Goal: Use online tool/utility: Use online tool/utility

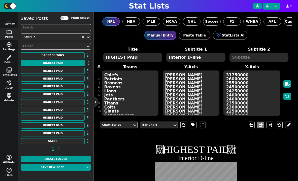
scroll to position [111, 0]
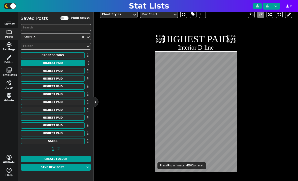
click at [257, 134] on div "Chart Styles Bar Chart undo redo FTBL STAT PAGE HIGHEST PAID Interior D-line FT…" at bounding box center [196, 96] width 192 height 178
click at [264, 71] on div "Chart Styles Bar Chart undo redo FTBL STAT PAGE HIGHEST PAID Interior D-line FT…" at bounding box center [196, 96] width 192 height 178
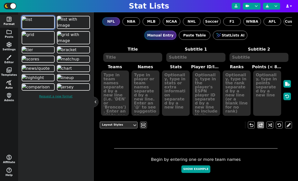
click at [10, 83] on span "query_stats" at bounding box center [9, 83] width 6 height 6
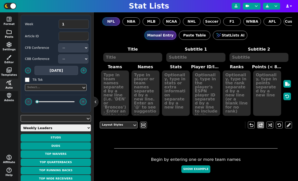
click at [11, 35] on button "folder Posts" at bounding box center [9, 34] width 18 height 13
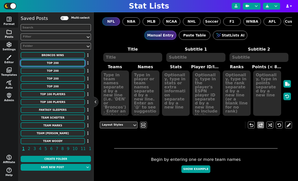
click at [60, 62] on button "TOP 200" at bounding box center [53, 63] width 64 height 6
type textarea "TOP 200"
type textarea "Draft Rankings According to Mike Clay (ESPN)"
type textarea "HOU NYG DEN HOU BAL NE CHI LAC ARI SF BAL GB LV NE WAS PIT MIA JAC HOU PIT DEN …"
type textarea "Nick Chubb Wan'Dale Robinson Marvin Mims Jr. Christian Kirk Rashod Bateman DeMa…"
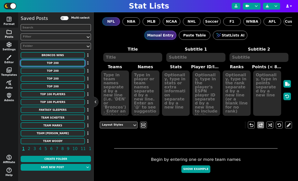
type textarea "RB54 WR60 WR61 WR62 WR63 WR64 WR65 WR66 WR67 RB55 RB56 RB57 WR68 WR69 TE18 TE19…"
type textarea "151 152 153 154 155 156 157 158 159 160 161 162 163 164 165 166 167 168 169 170…"
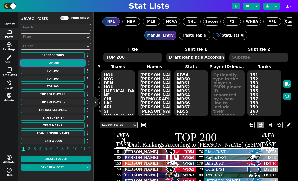
scroll to position [20, 0]
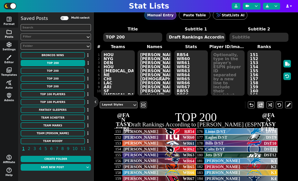
click at [46, 37] on div "Filter" at bounding box center [53, 37] width 61 height 4
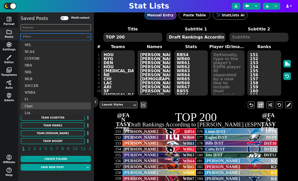
click at [41, 106] on div "Chart" at bounding box center [56, 105] width 70 height 7
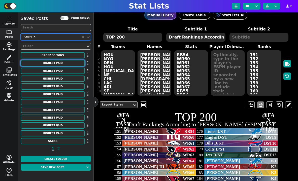
click at [59, 64] on button "HIGHEST PAID" at bounding box center [53, 63] width 64 height 6
type textarea "HIGHEST PAID"
type textarea "Interior D-line"
type textarea "Chiefs Patriots Broncos Ravens Lions Jets Panthers Titans Colts Giants Commande…"
type textarea "[PERSON_NAME] [PERSON_NAME] [PERSON_NAME] [PERSON_NAME] [PERSON_NAME] [PERSON_N…"
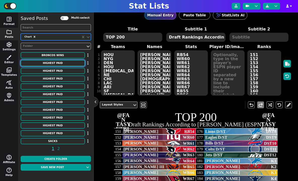
type textarea "31750000 26000000 25500000 24500000 24250000 24000000 24000000 23500000 2300000…"
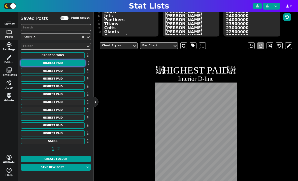
scroll to position [103, 0]
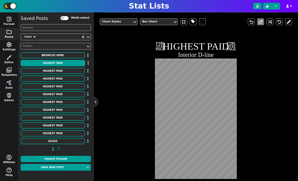
click at [105, 136] on div "Chart Styles Bar Chart undo redo FTBL STAT PAGE HIGHEST PAID Interior D-line FT…" at bounding box center [196, 104] width 192 height 178
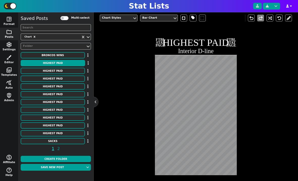
scroll to position [108, 0]
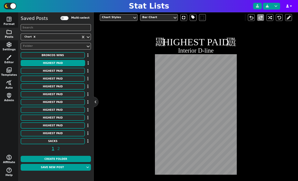
click at [255, 130] on div "Chart Styles Bar Chart undo redo FTBL STAT PAGE HIGHEST PAID Interior D-line FT…" at bounding box center [196, 99] width 192 height 178
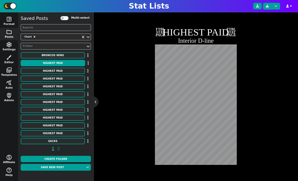
scroll to position [118, 0]
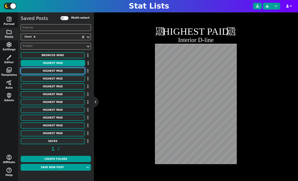
click at [57, 69] on button "HIGHEST PAID" at bounding box center [53, 71] width 64 height 6
type textarea "Cornerbacks"
type textarea "Jets Texans Panthers Steelers Broncos Falcons Browns Ravens Commanders Cowboys …"
type textarea "Ahmad Gardner Derek Stingley Jr. Jaycee Horn Jalen Ramsey Patrick Surtain II A.…"
type textarea "30100000 30000000 25000000 24100000 24000000 20250000 20100000 19500000 1940000…"
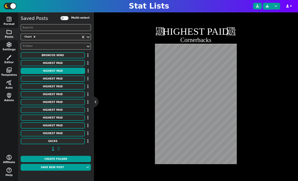
click at [61, 74] on div "HIGHEST PAID" at bounding box center [56, 71] width 70 height 7
click at [62, 79] on button "HIGHEST PAID" at bounding box center [53, 79] width 64 height 6
type textarea "Linebackers"
type textarea "49ers Ravens Bears Eagles Jets Chiefs Steelers Browns Texans Patriots Bills Bro…"
type textarea "Fred Warner Roquan Smith Tremaine Edmunds Zack Baun Jamien Sherwood Nick Bolton…"
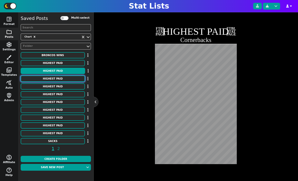
type textarea "21000000 20000000 18000000 17000000 15000000 15000000 13666666 12500000 1133333…"
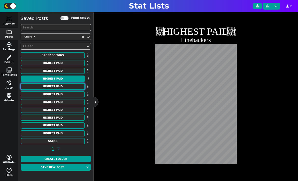
click at [64, 84] on button "HIGHEST PAID" at bounding box center [53, 86] width 64 height 6
type textarea "Edge Rusher"
type textarea "Steelers Browns Texans Raiders 49ers Jaguars Giants Bears Packers Vikings Chief…"
type textarea "T.J. Watt Myles Garrett Danielle Hunter Maxx Crosby Nick Bosa Josh Hines-Allen …"
type textarea "41000000 40000000 35600000 35500000 34000000 28250000 28200000 24500000 2400000…"
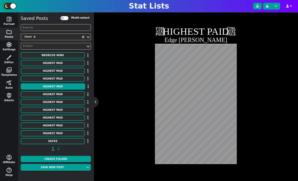
click at [144, 90] on div "Chart Styles Bar Chart undo redo FTBL STAT PAGE HIGHEST PAID Edge Rusher FTBL S…" at bounding box center [196, 89] width 192 height 178
